Goal: Transaction & Acquisition: Purchase product/service

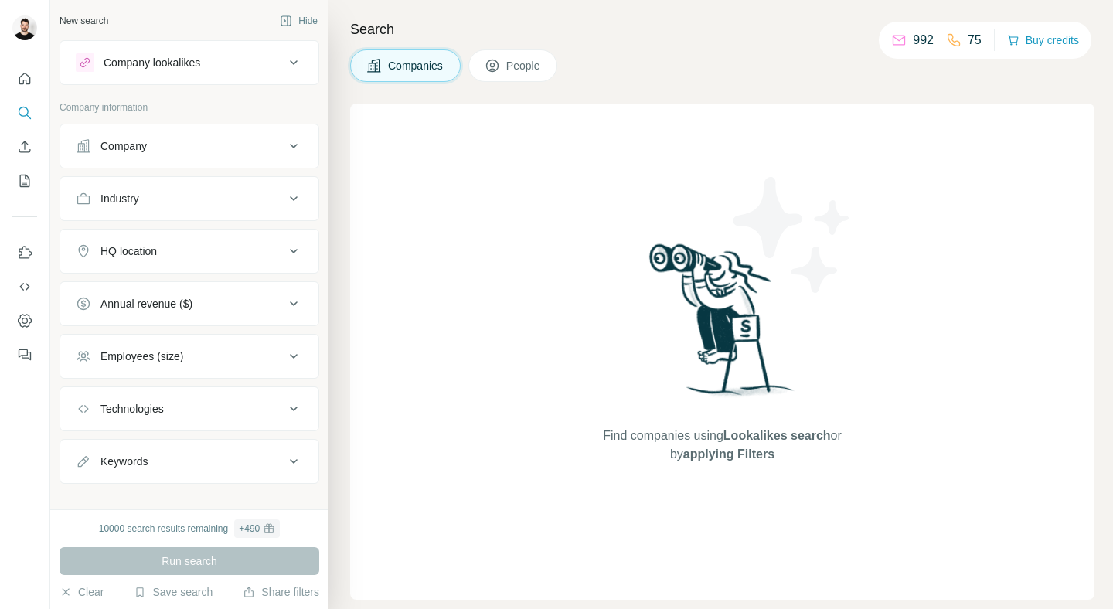
click at [645, 46] on div "Search Companies People Find companies using Lookalikes search or by applying F…" at bounding box center [721, 304] width 785 height 609
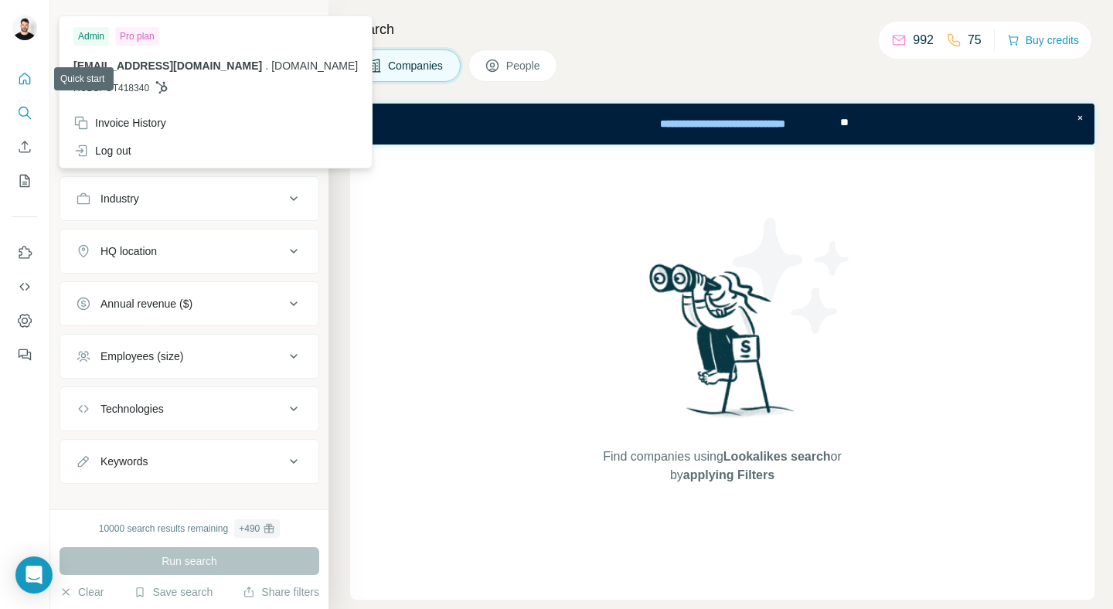
click at [21, 70] on button "Quick start" at bounding box center [24, 79] width 25 height 28
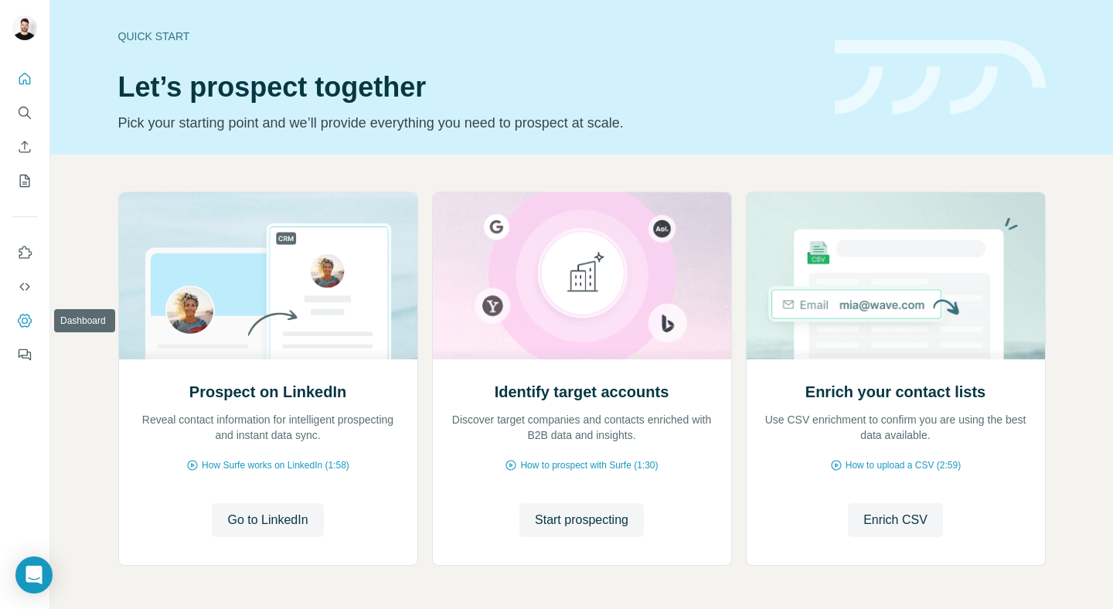
click at [26, 321] on icon "Dashboard" at bounding box center [24, 320] width 15 height 15
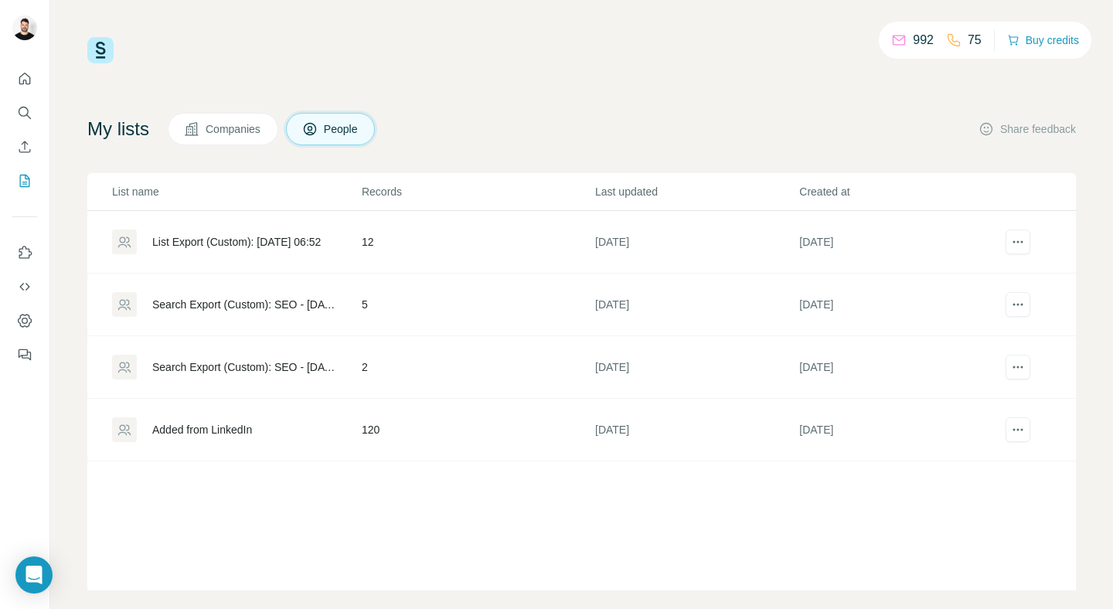
click at [935, 117] on div "My lists Companies People Share feedback" at bounding box center [581, 129] width 989 height 32
click at [900, 35] on div "992" at bounding box center [912, 40] width 43 height 19
click at [931, 154] on div "My lists Companies People Share feedback List name Records Last updated Created…" at bounding box center [581, 352] width 989 height 478
click at [1041, 41] on button "Buy credits" at bounding box center [1043, 40] width 72 height 22
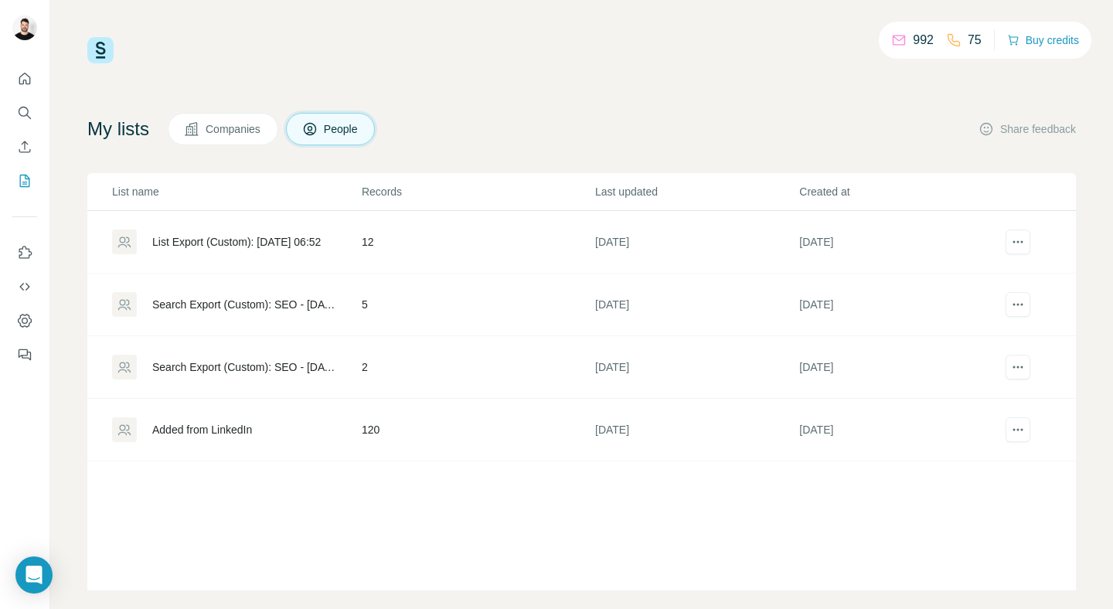
click at [618, 81] on div "992 75 Buy credits My lists Companies People Share feedback List name Records L…" at bounding box center [581, 314] width 989 height 554
click at [1041, 29] on div "992 75 Buy credits" at bounding box center [985, 40] width 213 height 37
drag, startPoint x: 560, startPoint y: 121, endPoint x: 520, endPoint y: 136, distance: 42.3
click at [560, 121] on div "My lists Companies People Share feedback" at bounding box center [581, 129] width 989 height 32
drag, startPoint x: 538, startPoint y: 67, endPoint x: 958, endPoint y: 469, distance: 581.2
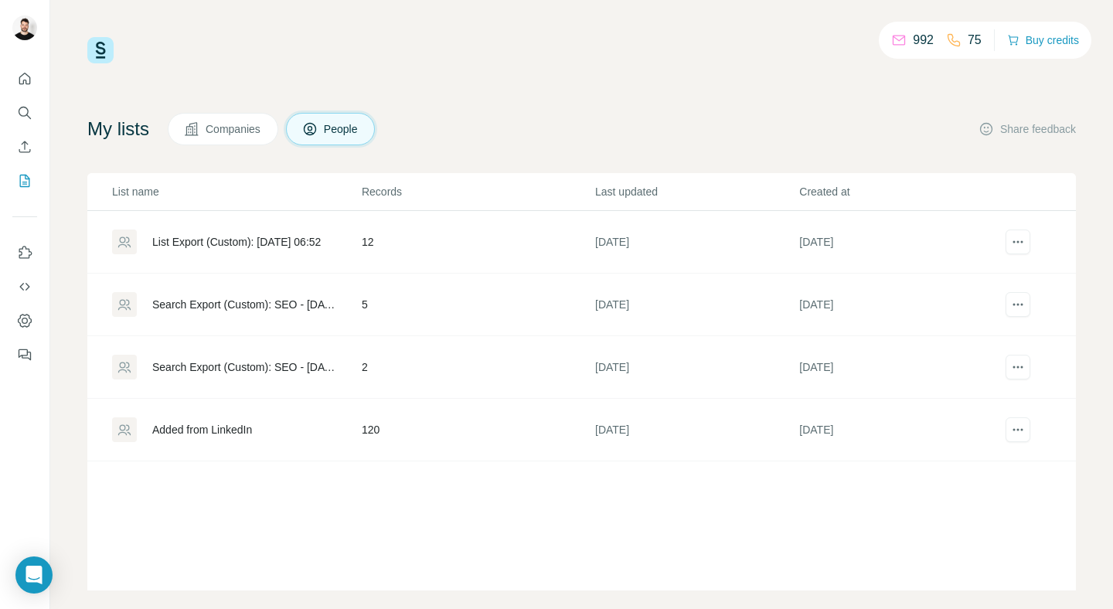
click at [923, 455] on div "992 75 Buy credits My lists Companies People Share feedback List name Records L…" at bounding box center [581, 314] width 989 height 554
click at [1058, 513] on div "List name Records Last updated Created at List Export (Custom): 18/09/2025 06:5…" at bounding box center [581, 381] width 989 height 417
click at [990, 41] on div "992 75 Buy credits" at bounding box center [985, 40] width 213 height 37
click at [996, 36] on div "992 75 Buy credits" at bounding box center [985, 40] width 213 height 37
click at [1012, 39] on icon "button" at bounding box center [1013, 40] width 12 height 12
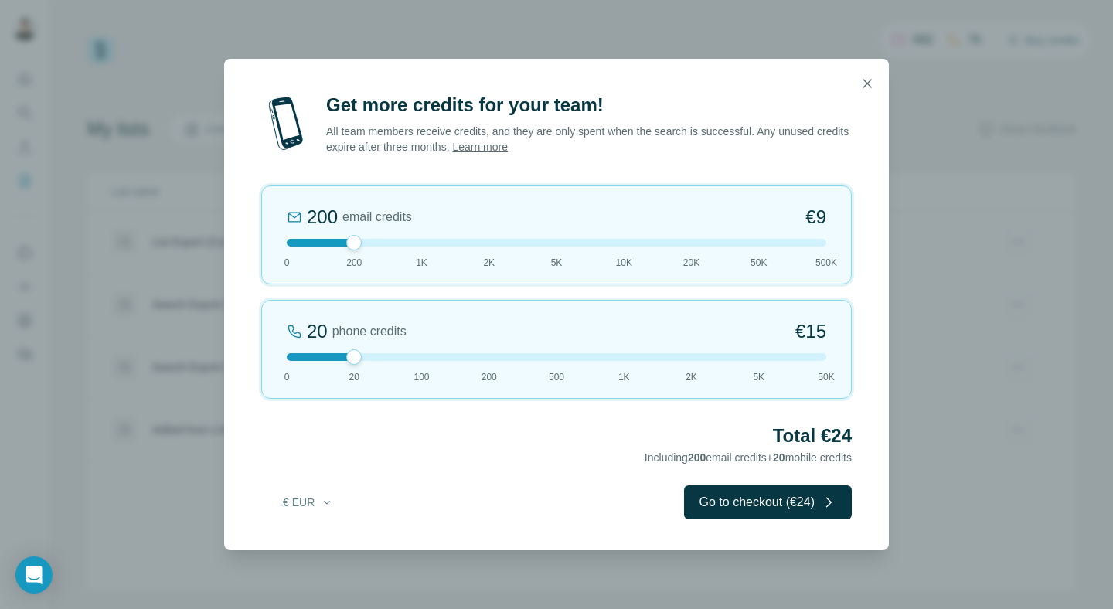
drag, startPoint x: 354, startPoint y: 360, endPoint x: 254, endPoint y: 360, distance: 100.5
click at [254, 360] on div "Get more credits for your team! All team members receive credits, and they are …" at bounding box center [556, 322] width 665 height 458
drag, startPoint x: 354, startPoint y: 244, endPoint x: 419, endPoint y: 244, distance: 64.9
click at [419, 244] on div at bounding box center [421, 242] width 15 height 15
click at [866, 87] on icon "button" at bounding box center [867, 83] width 15 height 15
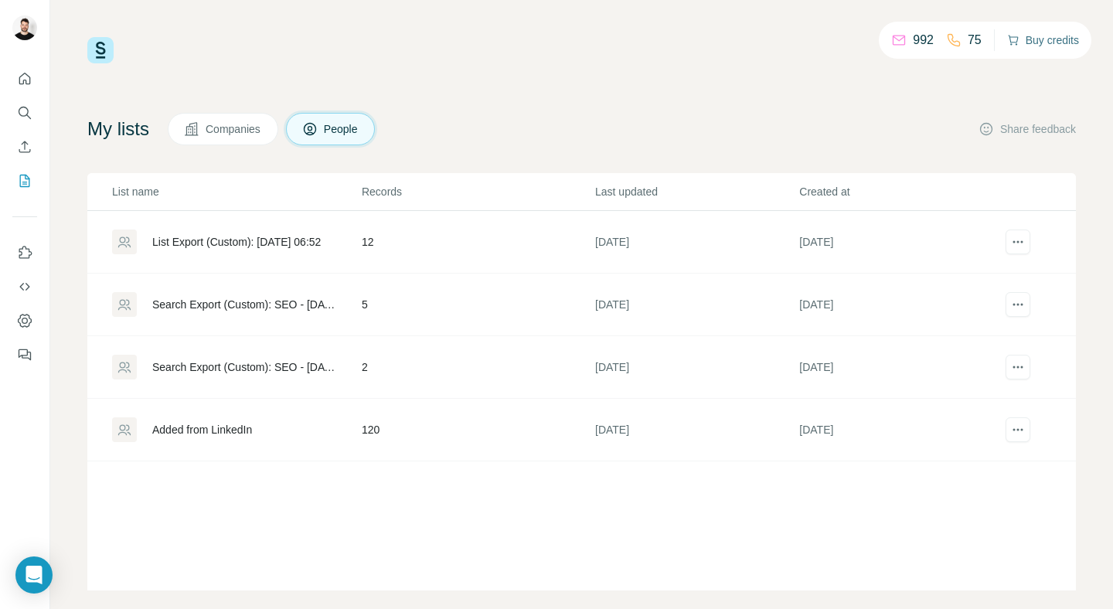
click at [949, 49] on div "75" at bounding box center [964, 40] width 36 height 19
click at [961, 44] on div "75" at bounding box center [964, 40] width 36 height 19
drag, startPoint x: 968, startPoint y: 48, endPoint x: 944, endPoint y: 45, distance: 24.2
click at [968, 48] on p "75" at bounding box center [975, 40] width 14 height 19
click at [891, 36] on icon at bounding box center [898, 39] width 15 height 15
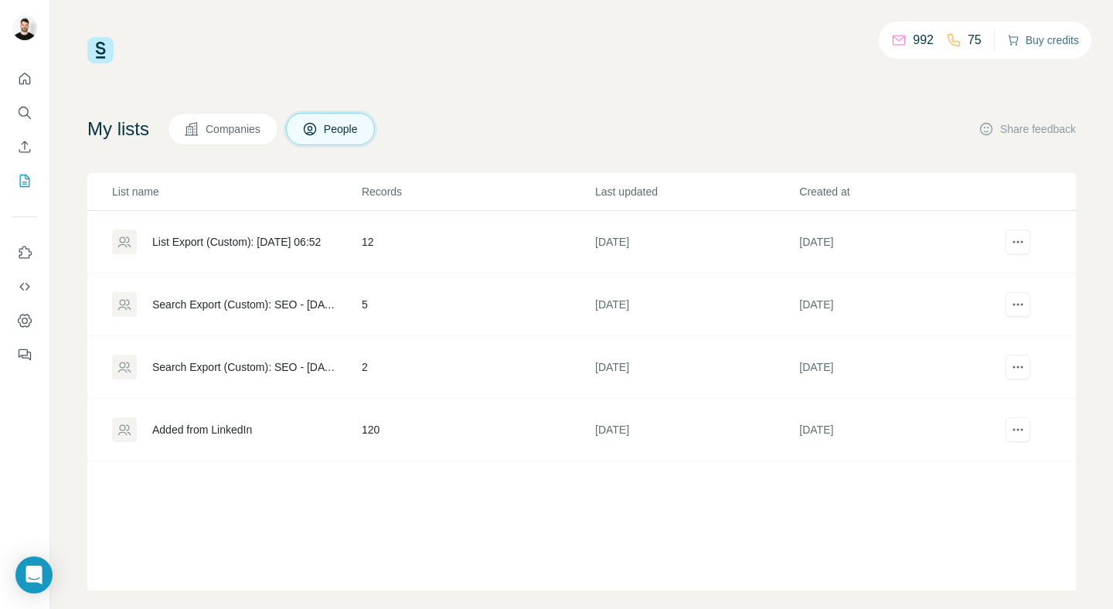
click at [891, 38] on icon at bounding box center [898, 39] width 15 height 15
click at [1038, 45] on button "Buy credits" at bounding box center [1043, 40] width 72 height 22
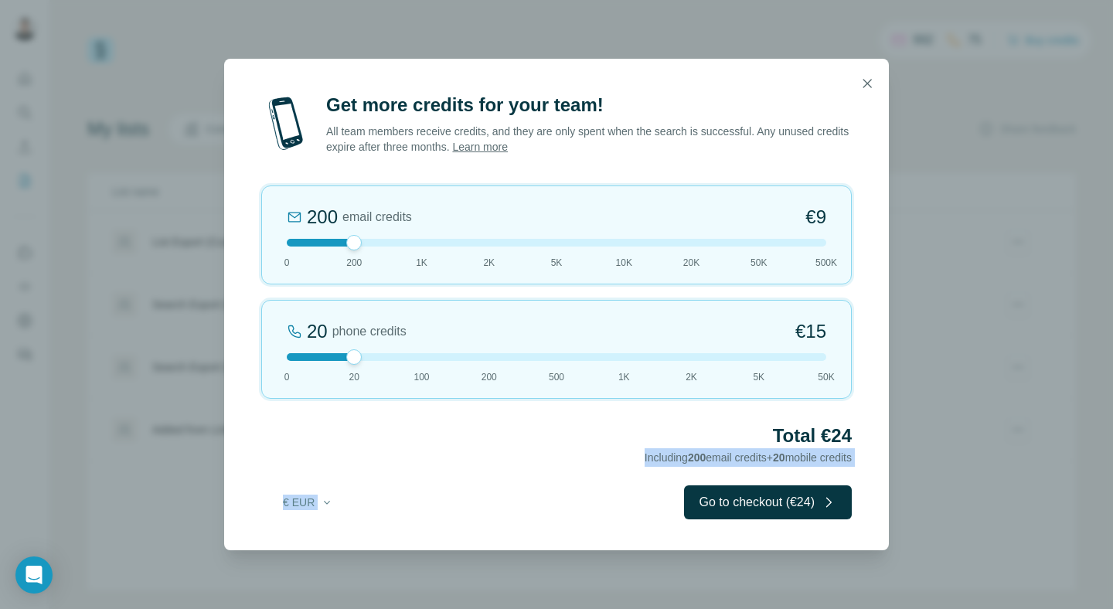
drag, startPoint x: 537, startPoint y: 458, endPoint x: 816, endPoint y: 468, distance: 278.5
click at [816, 468] on div "Get more credits for your team! All team members receive credits, and they are …" at bounding box center [556, 322] width 665 height 458
click at [817, 468] on div "Get more credits for your team! All team members receive credits, and they are …" at bounding box center [556, 322] width 665 height 458
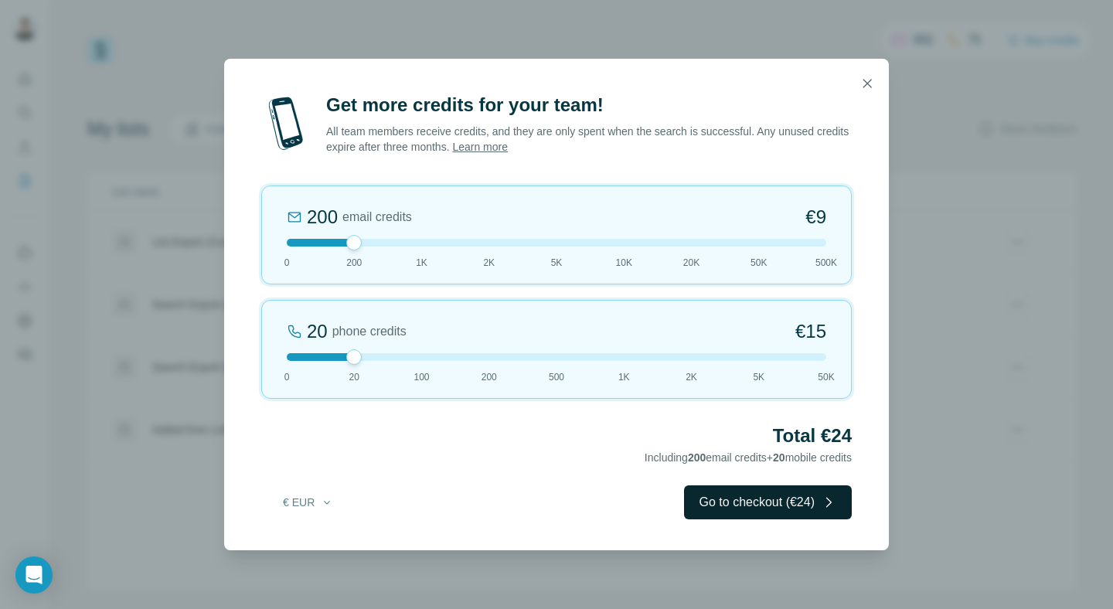
click at [796, 510] on button "Go to checkout (€24)" at bounding box center [768, 502] width 168 height 34
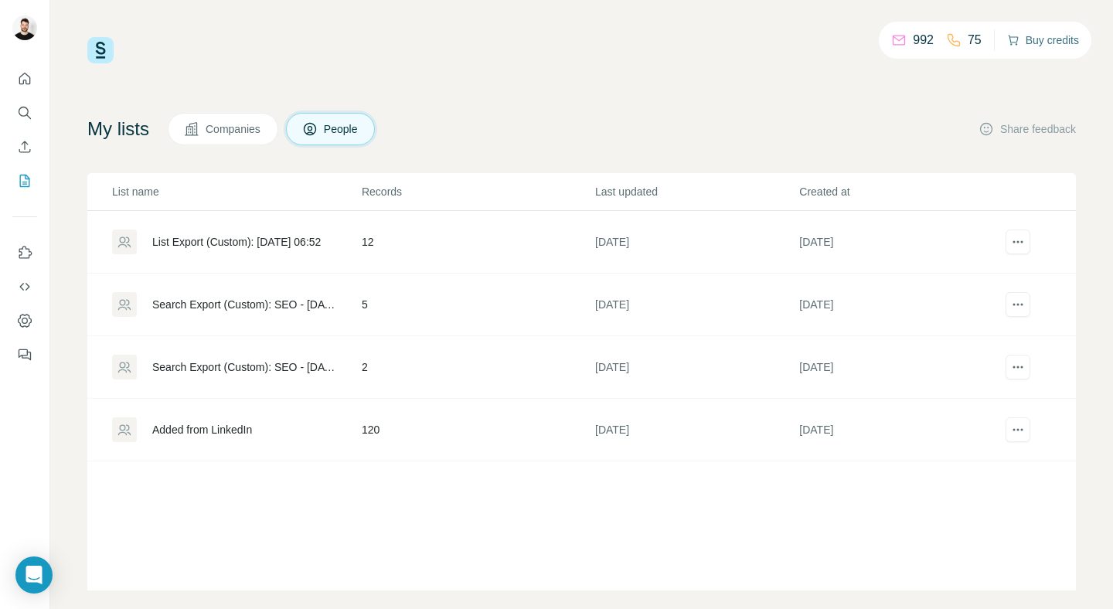
click at [1031, 43] on button "Buy credits" at bounding box center [1043, 40] width 72 height 22
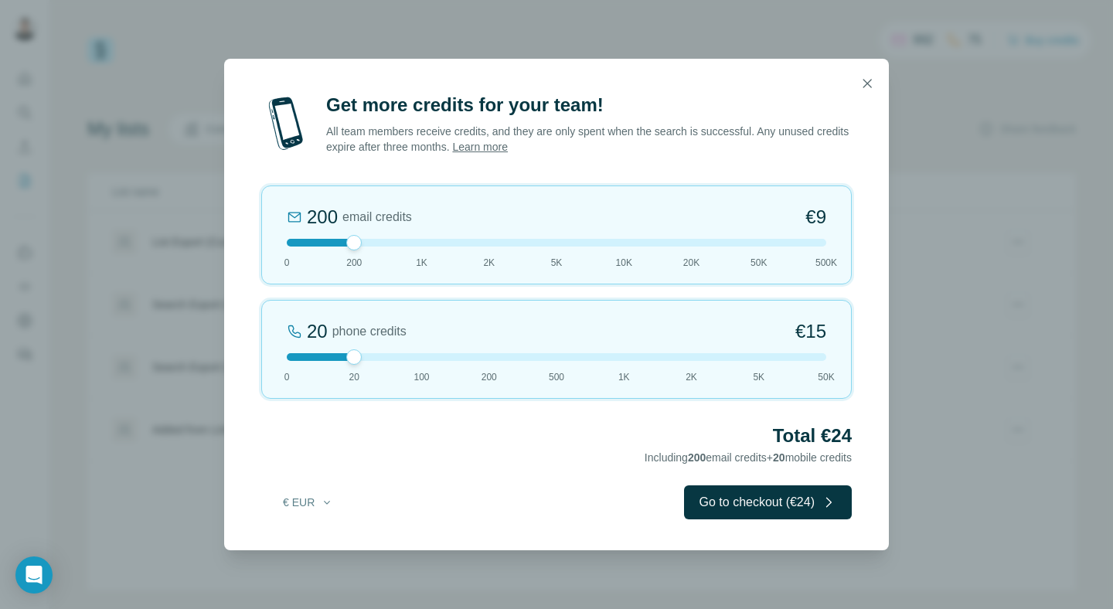
click at [427, 245] on div at bounding box center [557, 243] width 540 height 8
click at [359, 241] on div at bounding box center [557, 243] width 540 height 8
click at [802, 507] on button "Go to checkout (€24)" at bounding box center [768, 502] width 168 height 34
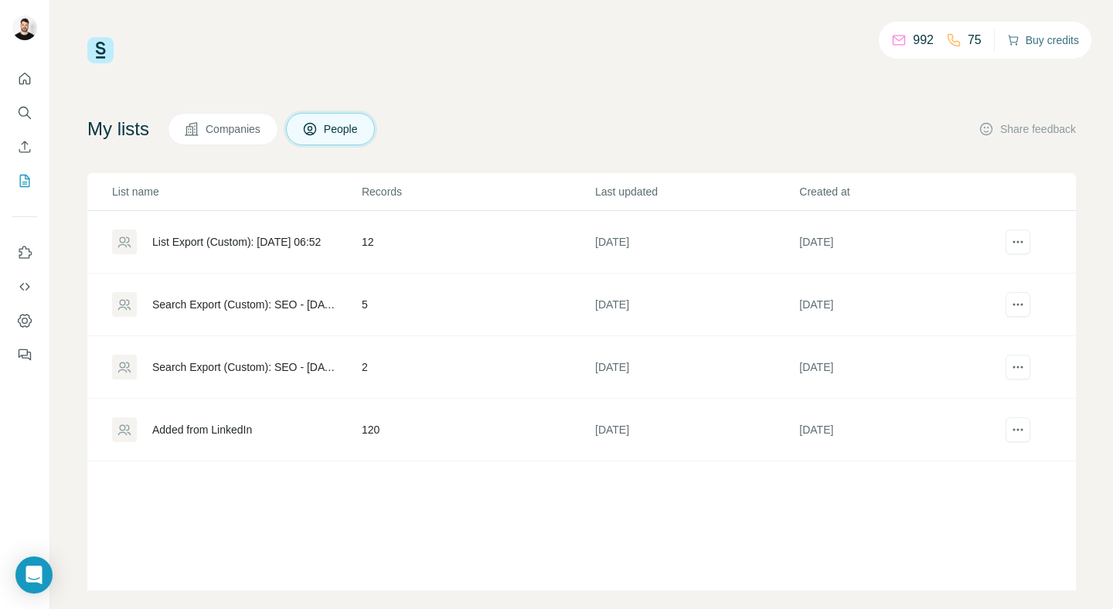
click at [1008, 42] on icon "button" at bounding box center [1012, 40] width 9 height 10
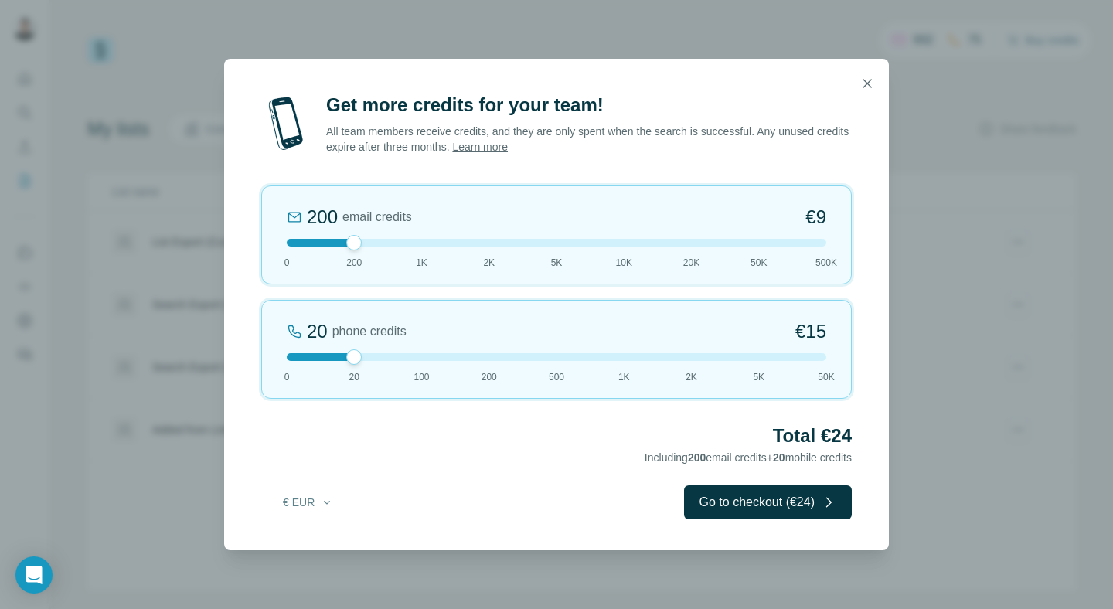
click at [287, 354] on div at bounding box center [557, 357] width 540 height 8
click at [288, 356] on div at bounding box center [286, 356] width 15 height 15
drag, startPoint x: 356, startPoint y: 243, endPoint x: 373, endPoint y: 250, distance: 18.4
click at [373, 250] on div "200 email credits €9 0 200 1K 2K 5K 10K 20K 50K 500K" at bounding box center [556, 235] width 591 height 99
click at [806, 522] on div "Get more credits for your team! All team members receive credits, and they are …" at bounding box center [556, 322] width 665 height 458
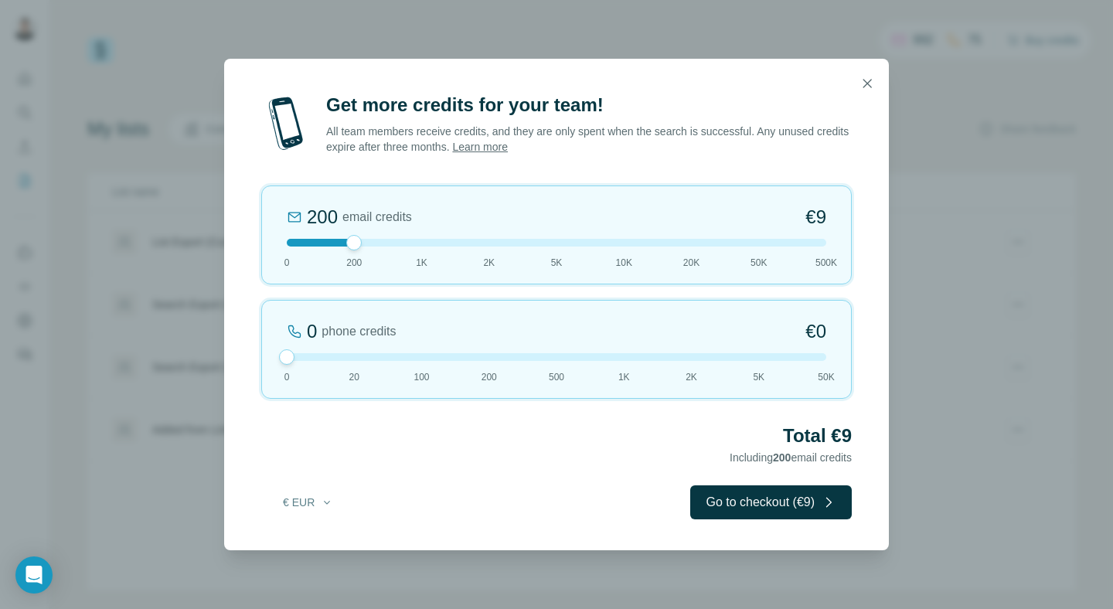
click at [806, 517] on button "Go to checkout (€9)" at bounding box center [771, 502] width 162 height 34
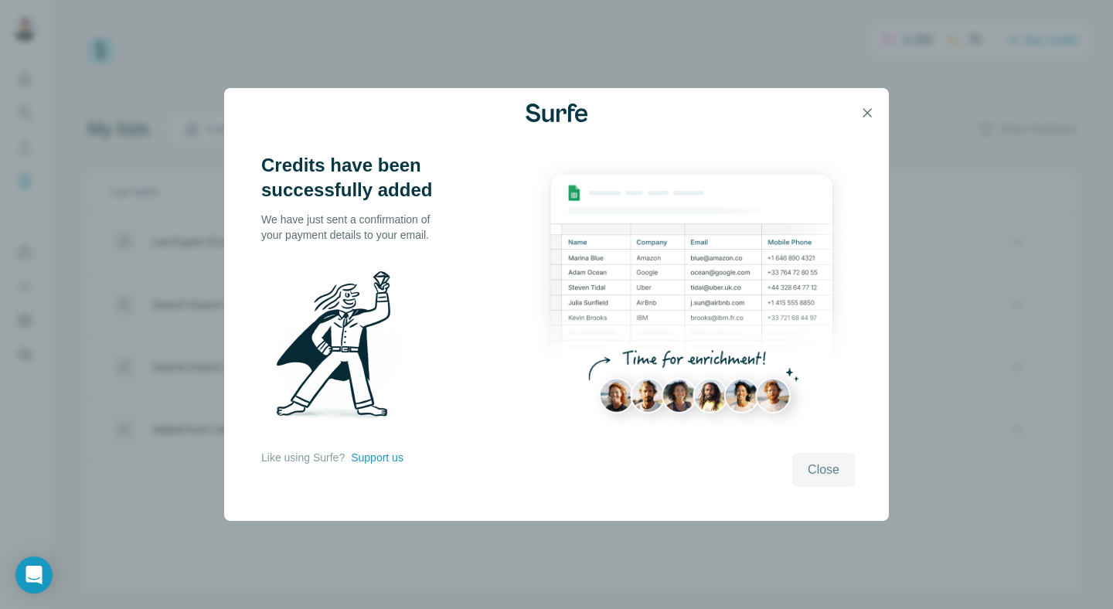
click at [842, 463] on button "Close" at bounding box center [823, 470] width 63 height 34
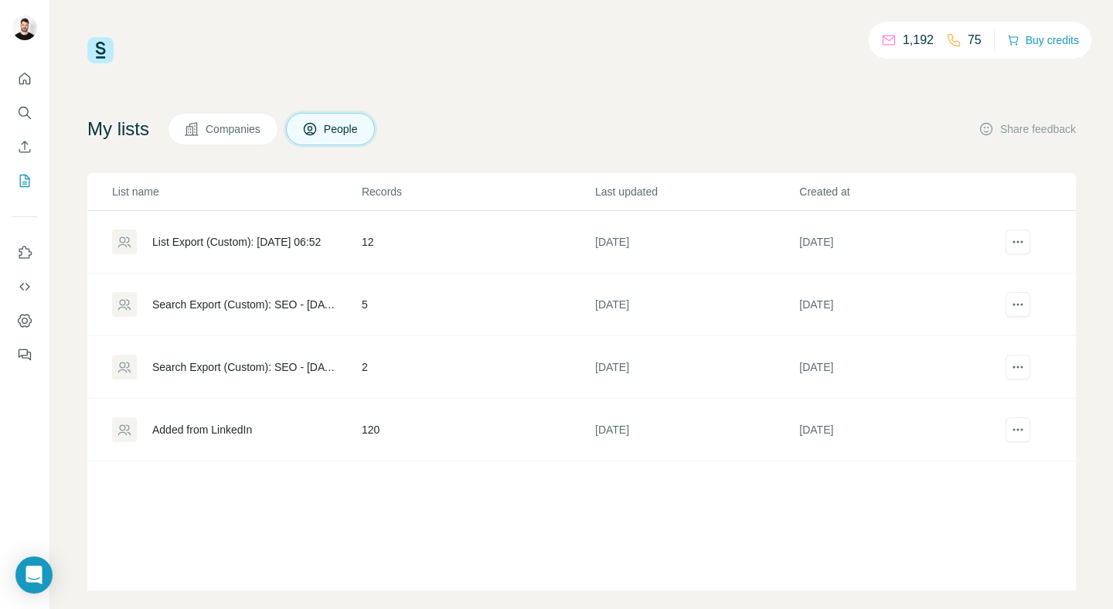
click at [690, 63] on div "1,192 75 Buy credits" at bounding box center [581, 50] width 989 height 26
